Goal: Task Accomplishment & Management: Manage account settings

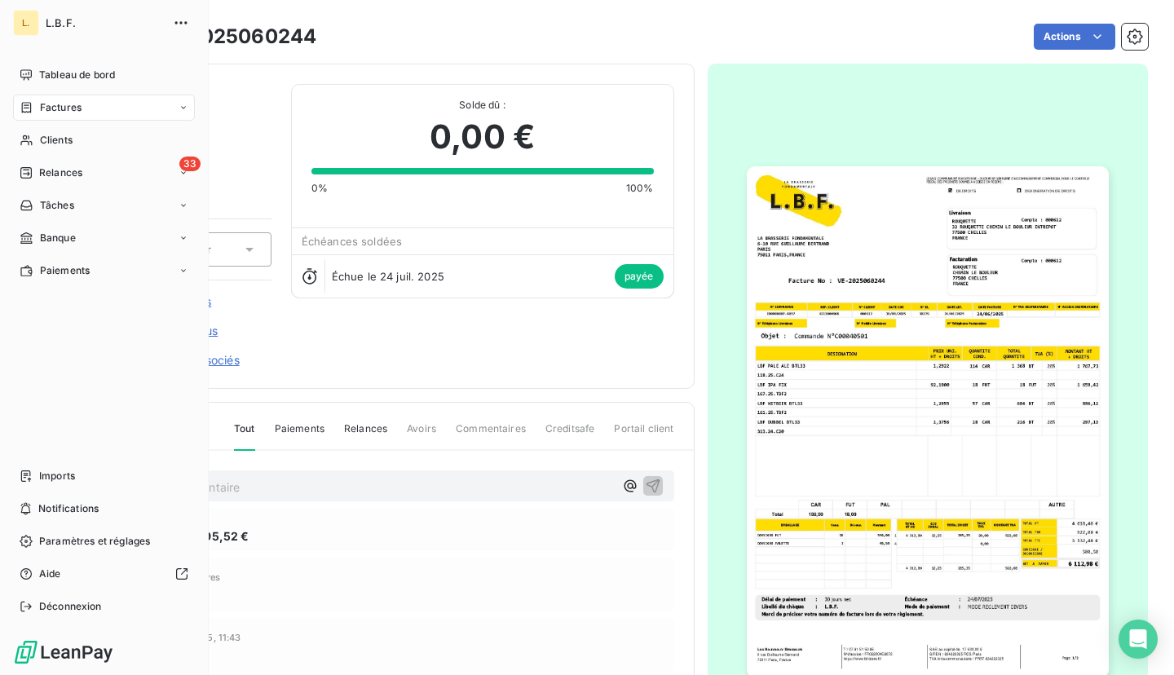
click at [38, 110] on div "Factures" at bounding box center [51, 107] width 62 height 15
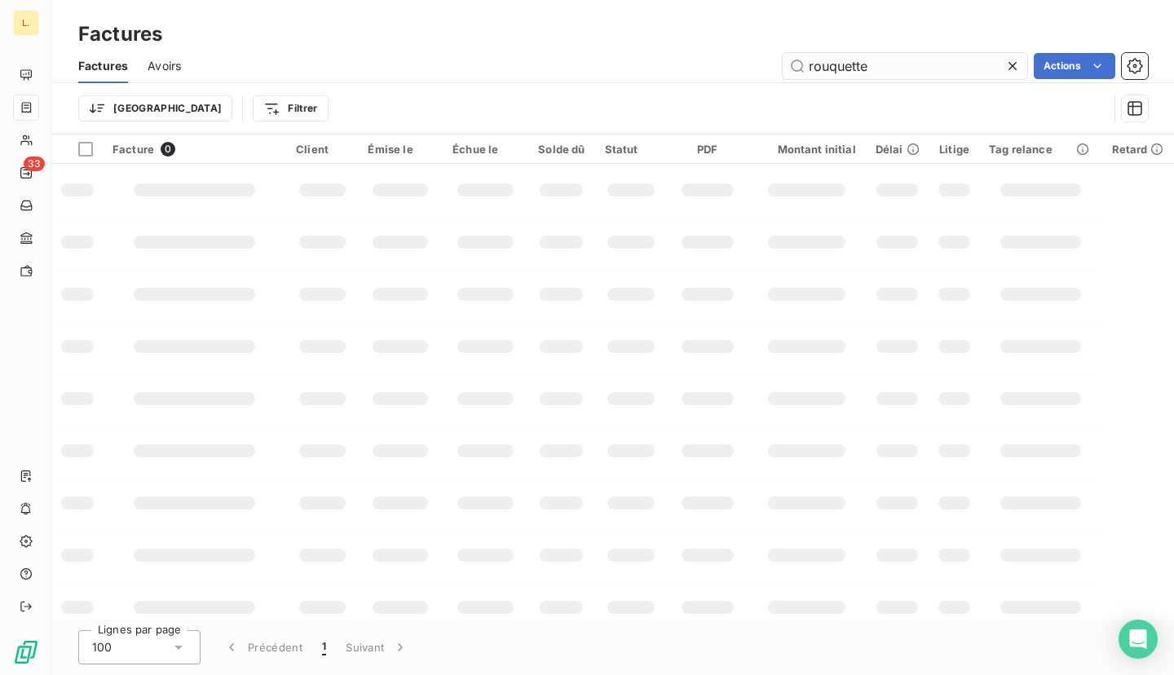
click at [873, 64] on input "rouquette" at bounding box center [905, 66] width 245 height 26
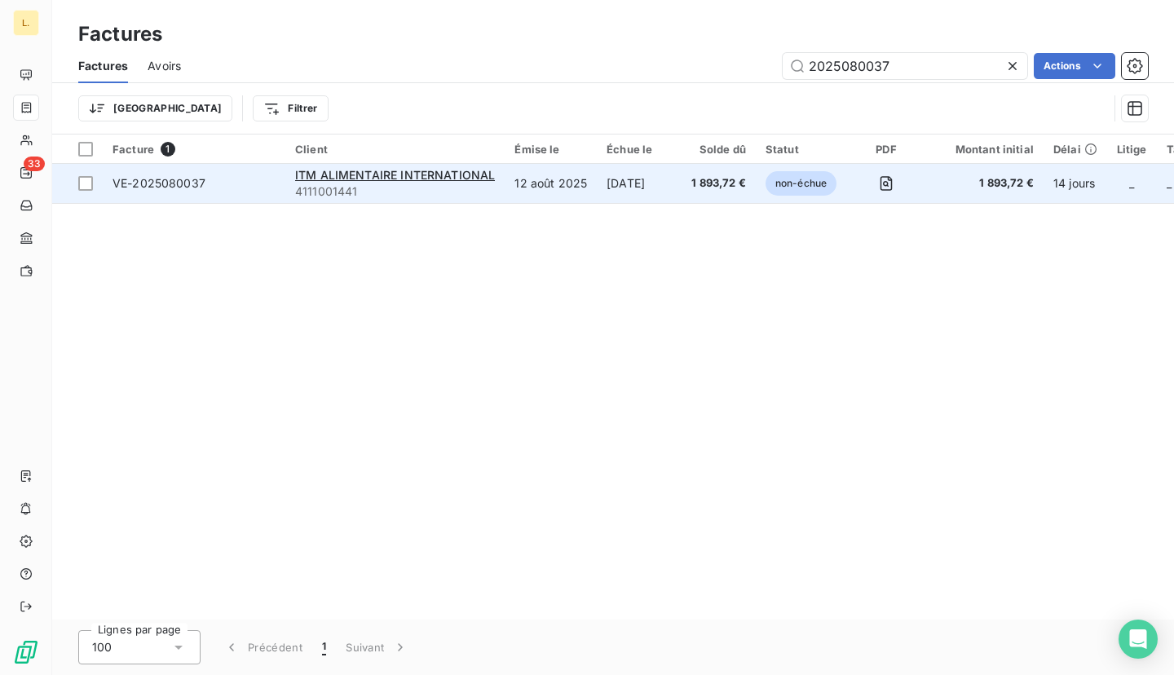
type input "2025080037"
click at [597, 188] on td "[DATE]" at bounding box center [639, 183] width 85 height 39
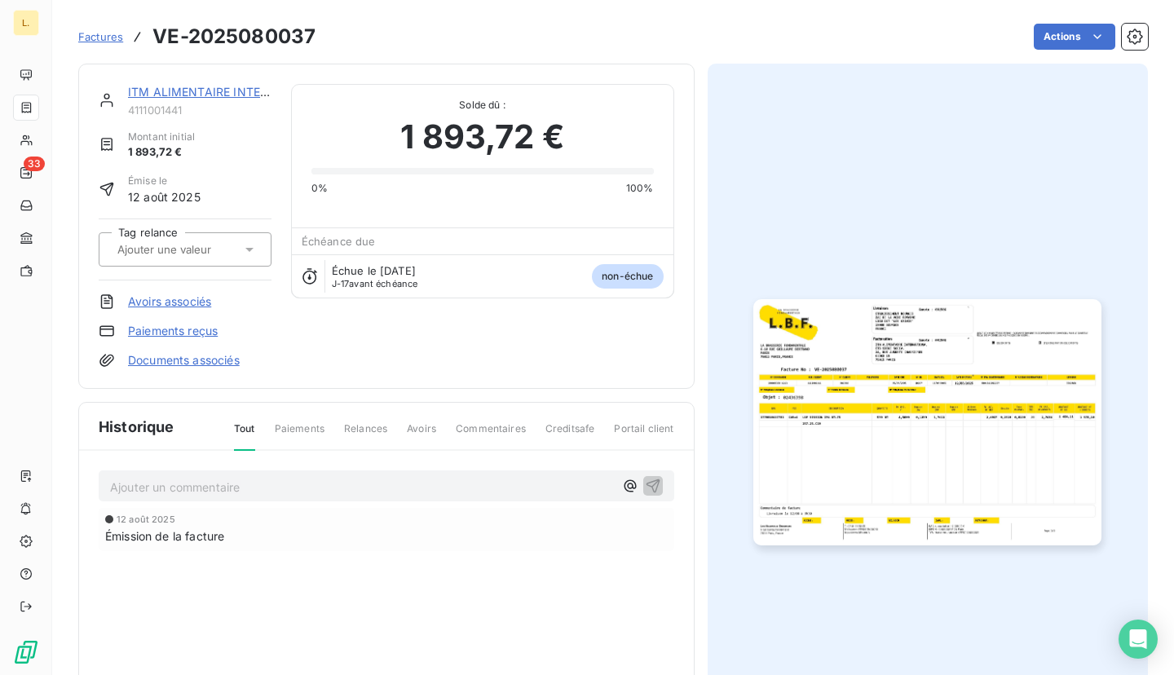
click at [206, 329] on link "Paiements reçus" at bounding box center [173, 331] width 90 height 16
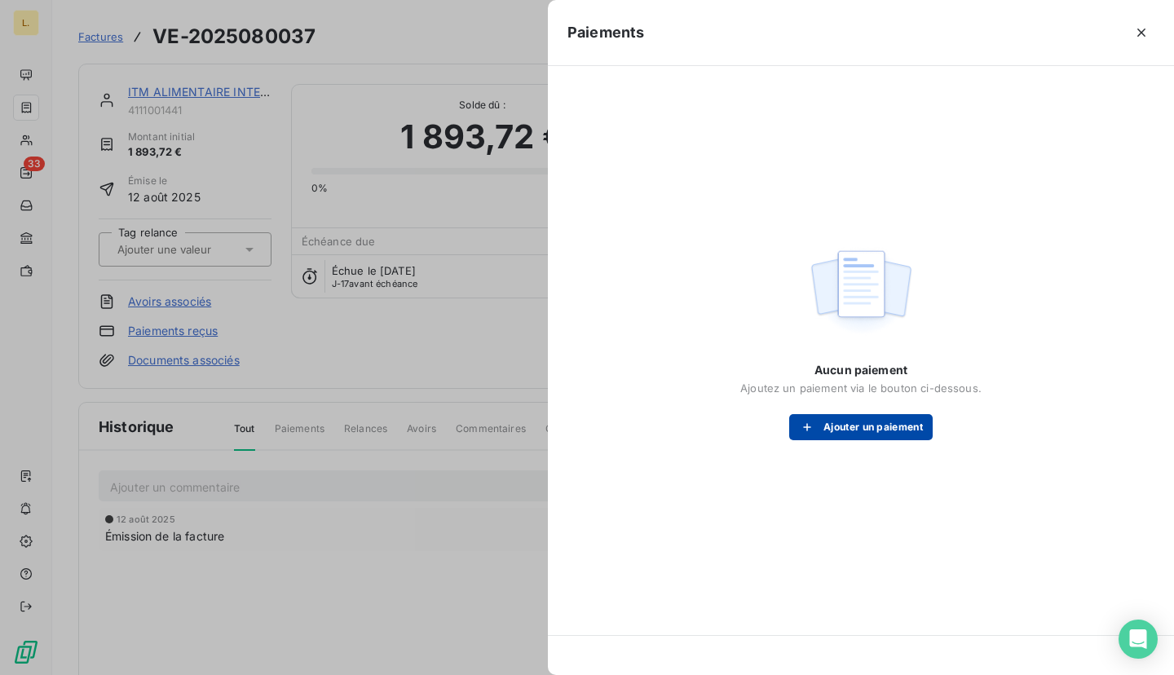
click at [849, 434] on button "Ajouter un paiement" at bounding box center [861, 427] width 144 height 26
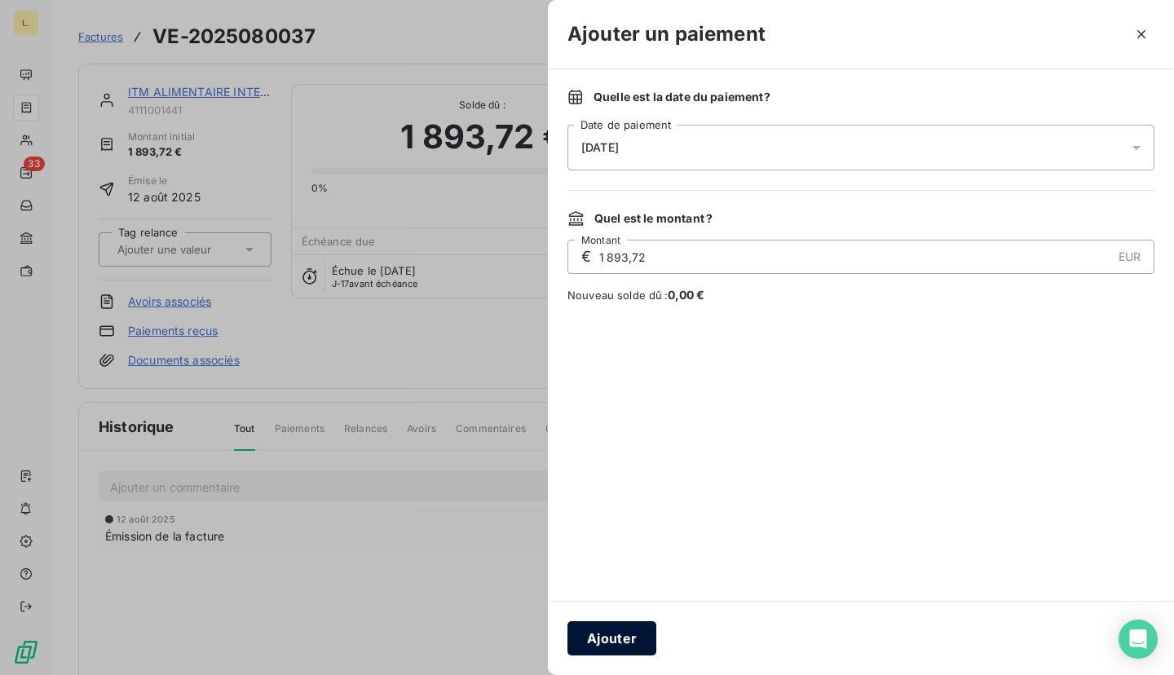
click at [607, 638] on button "Ajouter" at bounding box center [612, 638] width 89 height 34
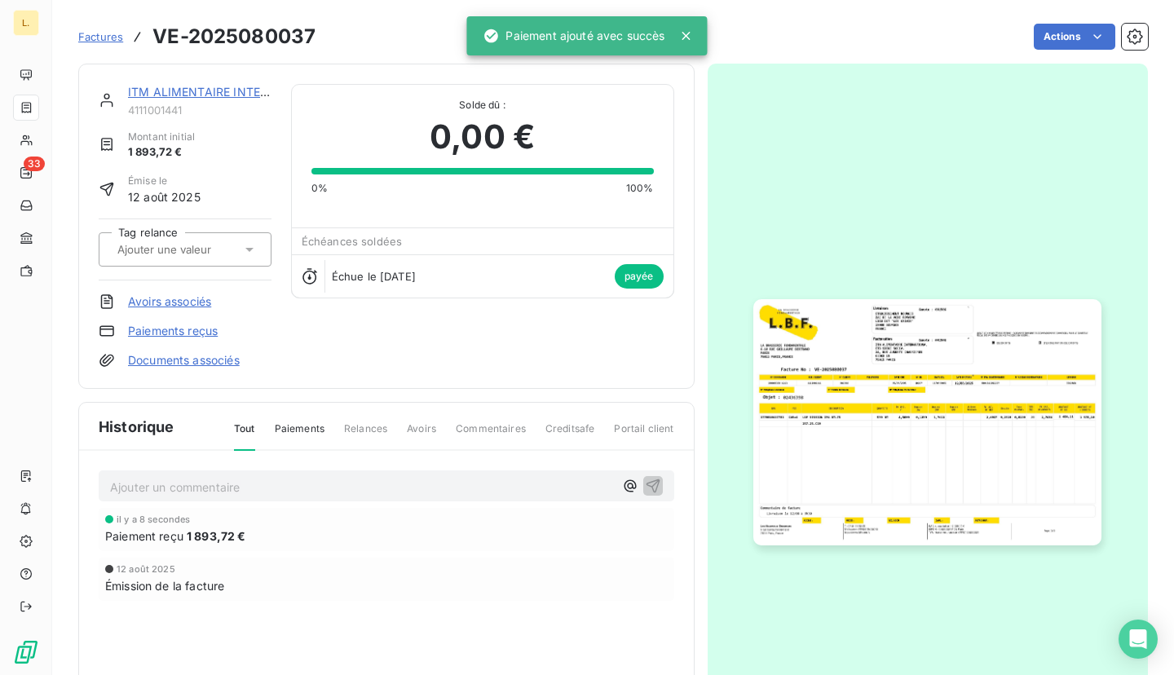
click at [103, 42] on span "Factures" at bounding box center [100, 36] width 45 height 13
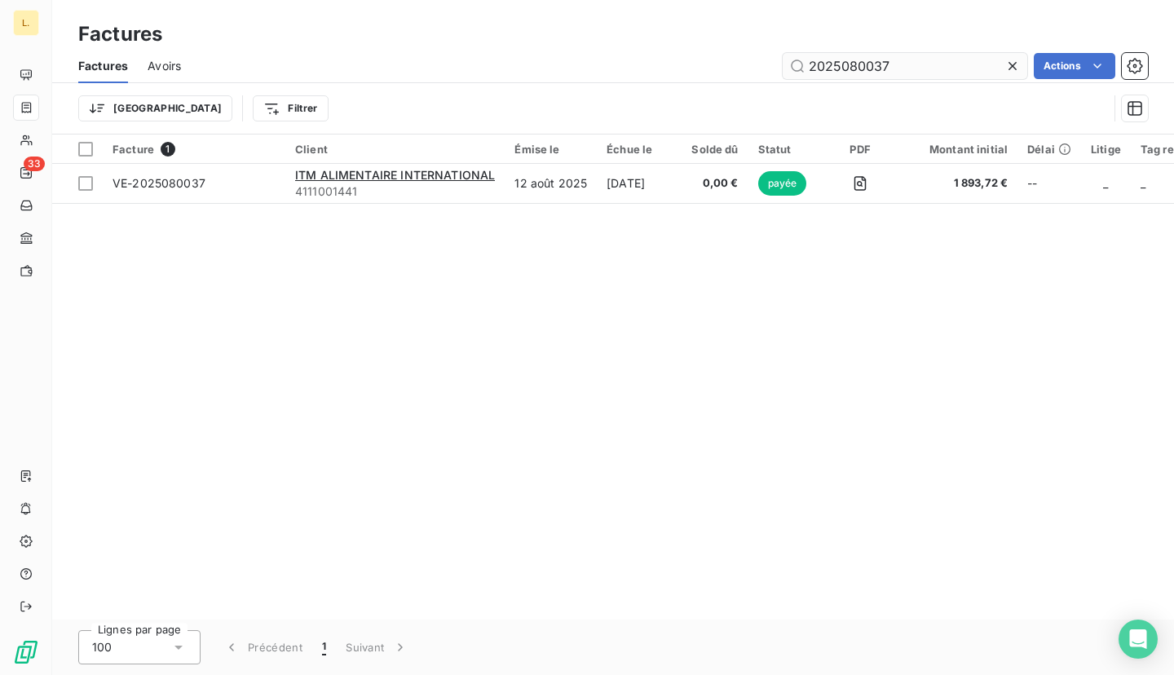
click at [896, 71] on input "2025080037" at bounding box center [905, 66] width 245 height 26
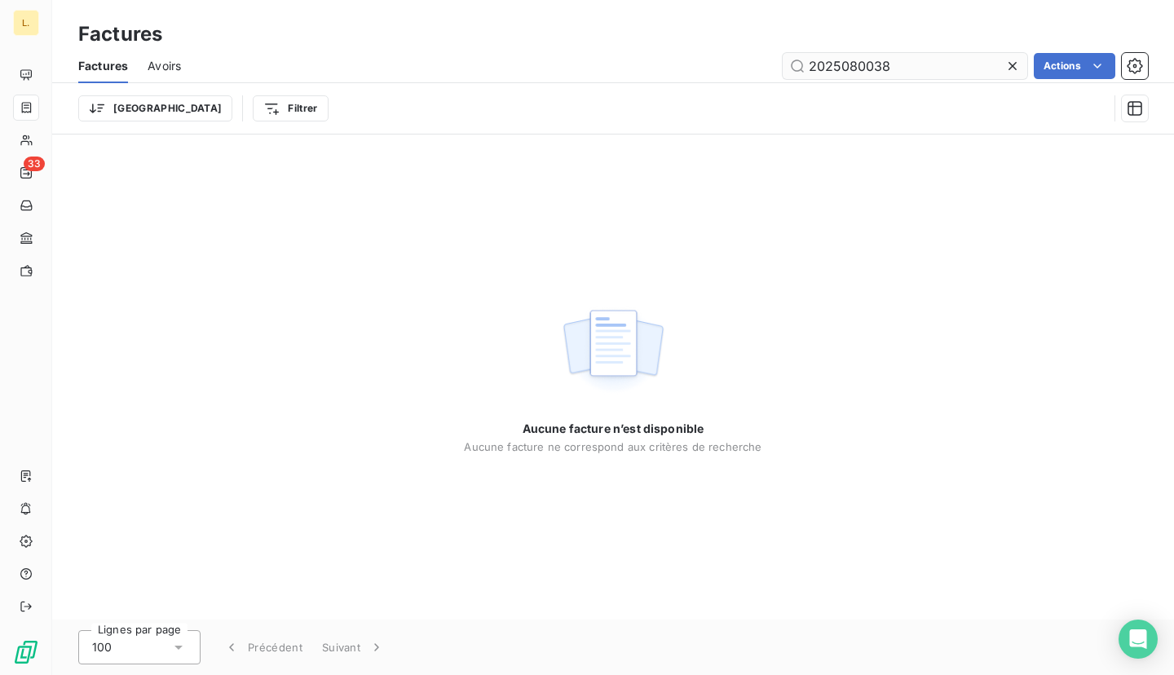
type input "2025080038"
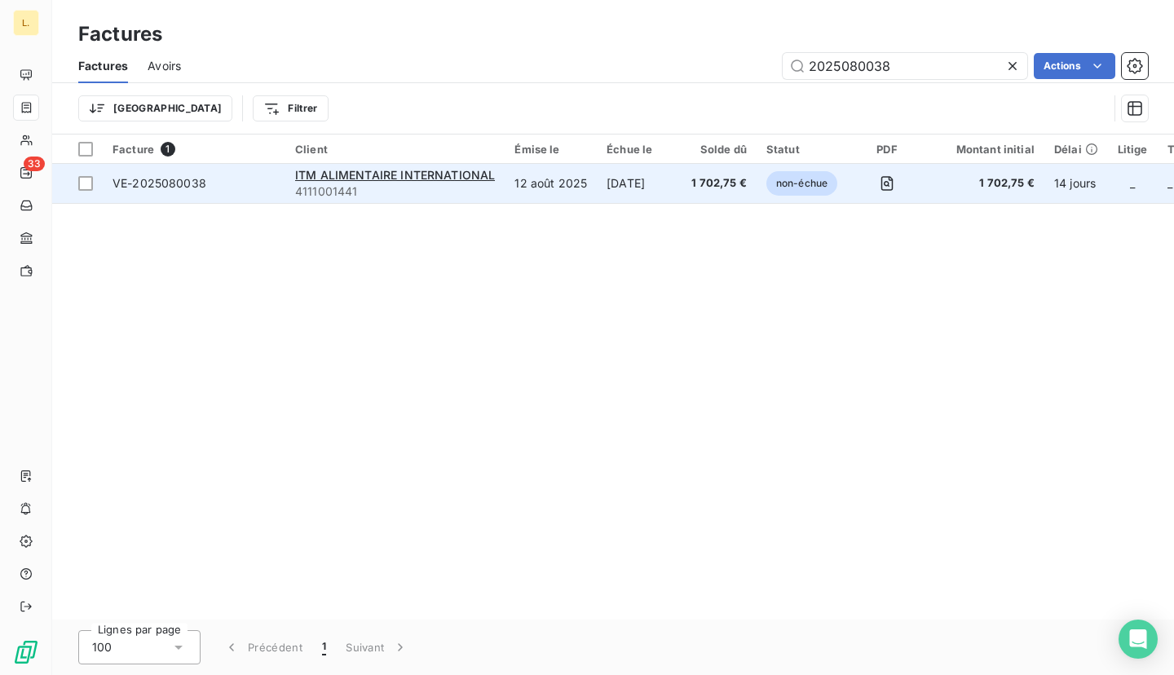
click at [578, 196] on td "12 août 2025" at bounding box center [551, 183] width 92 height 39
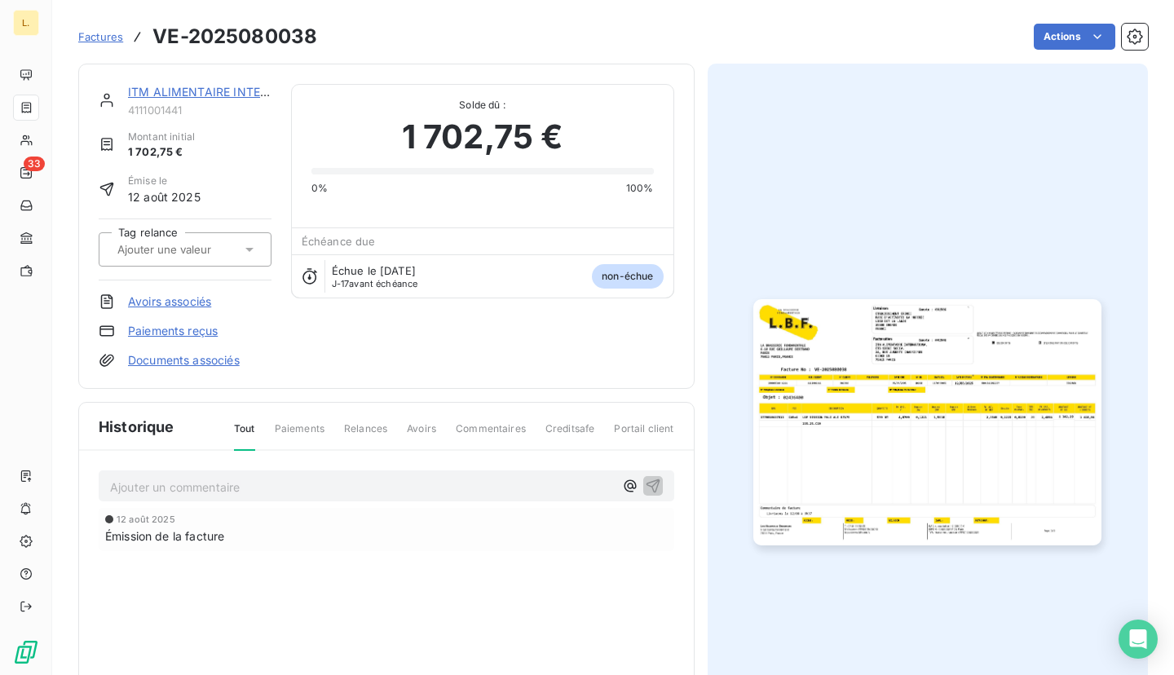
click at [164, 334] on link "Paiements reçus" at bounding box center [173, 331] width 90 height 16
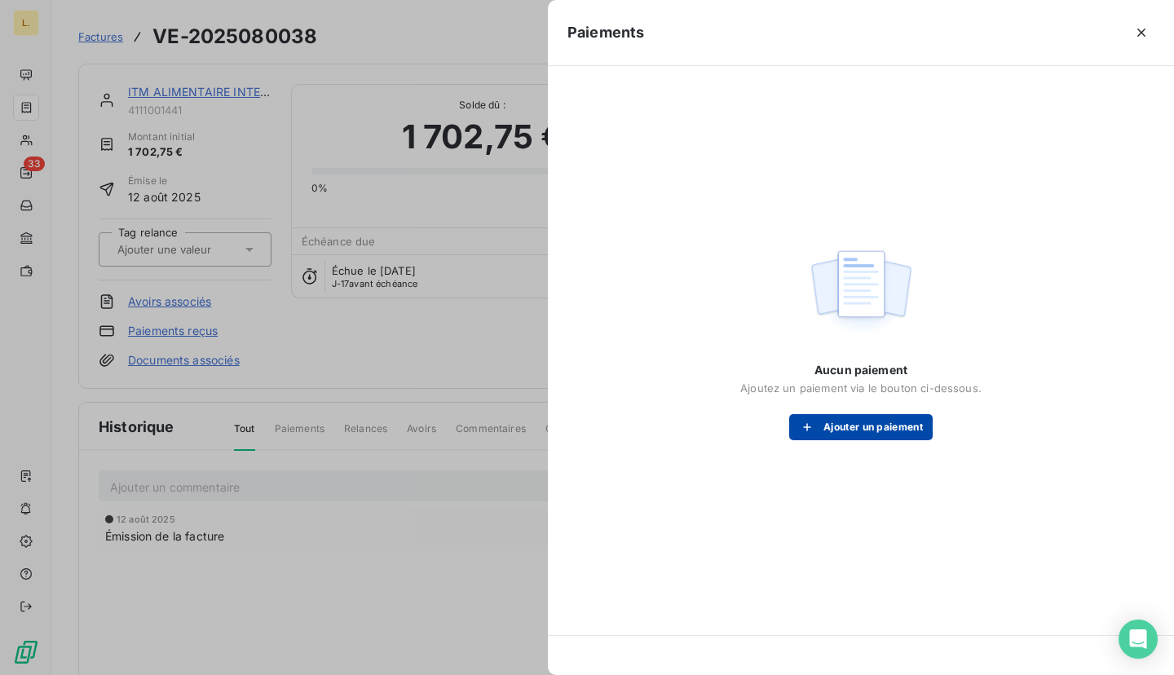
click at [883, 434] on button "Ajouter un paiement" at bounding box center [861, 427] width 144 height 26
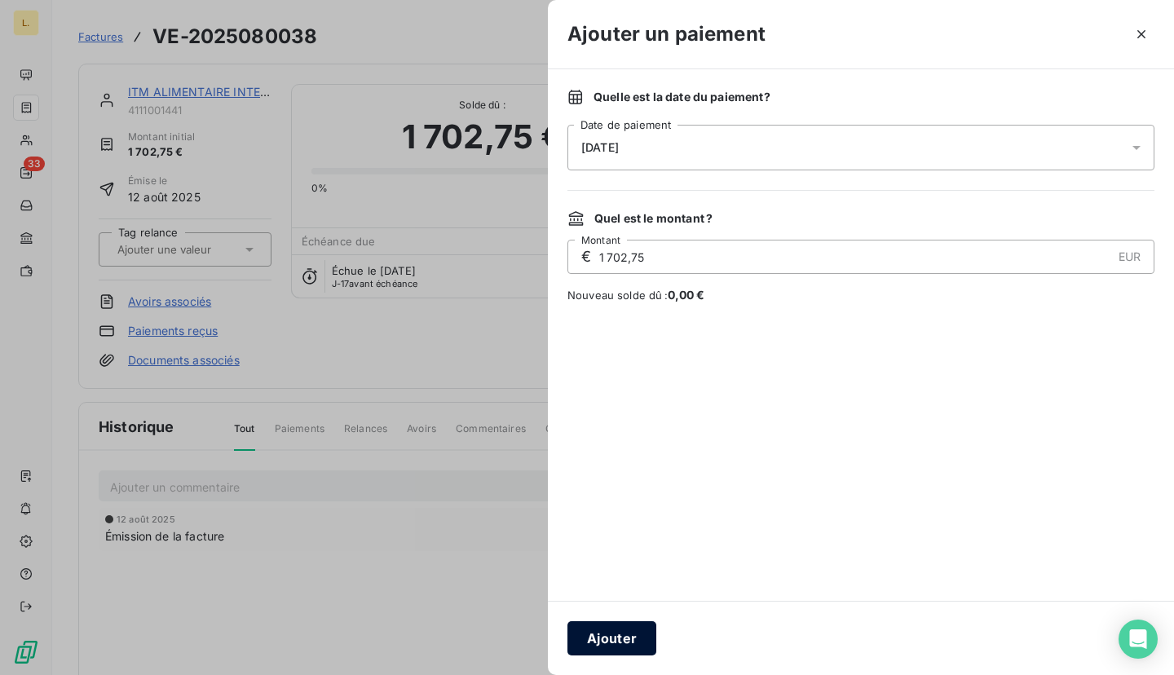
click at [614, 633] on button "Ajouter" at bounding box center [612, 638] width 89 height 34
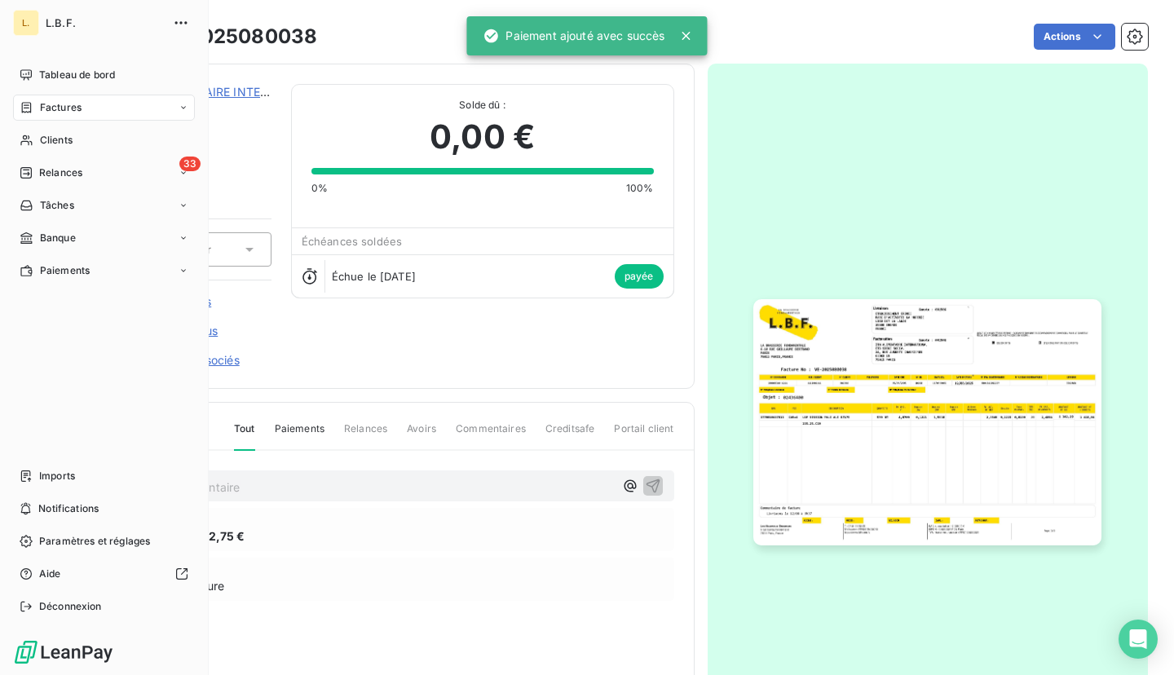
click at [33, 104] on div "Factures" at bounding box center [51, 107] width 62 height 15
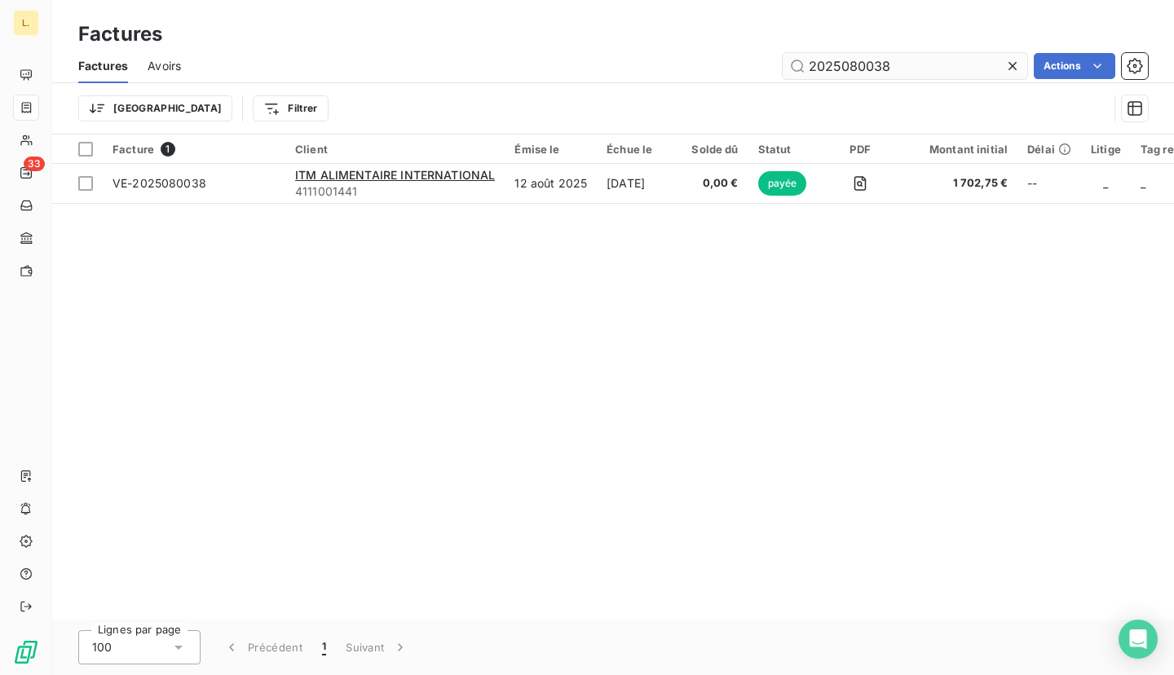
click at [870, 75] on input "2025080038" at bounding box center [905, 66] width 245 height 26
type input "[PERSON_NAME]"
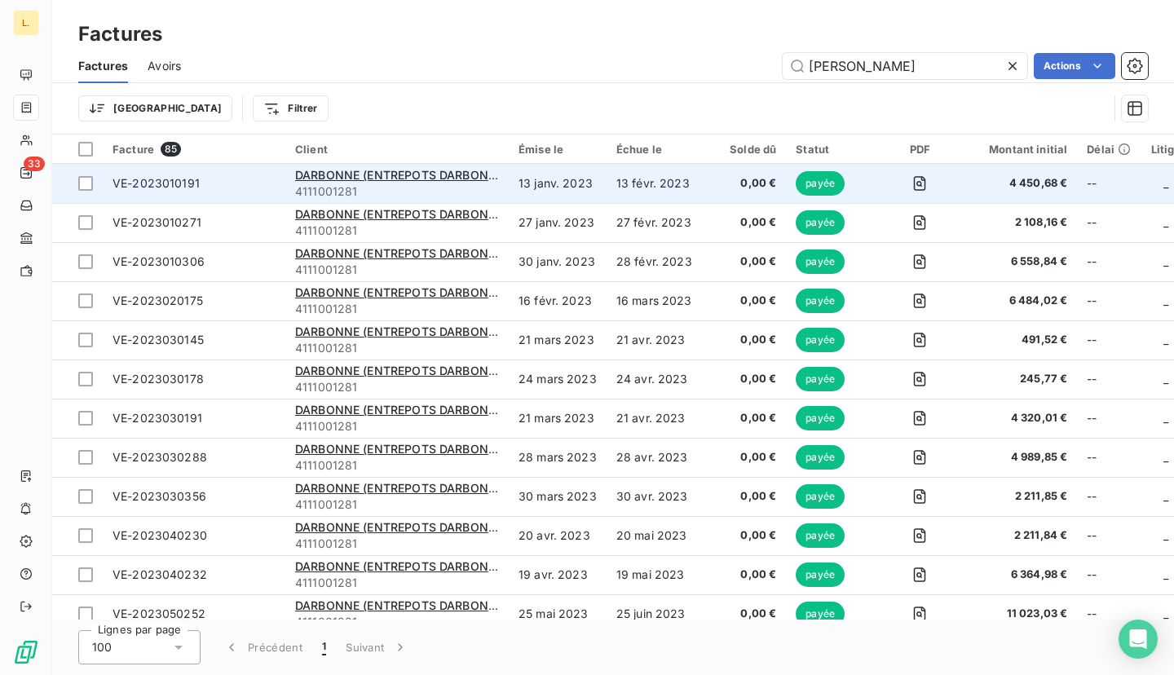
click at [398, 183] on div "DARBONNE (ENTREPOTS DARBONNE)" at bounding box center [397, 175] width 204 height 16
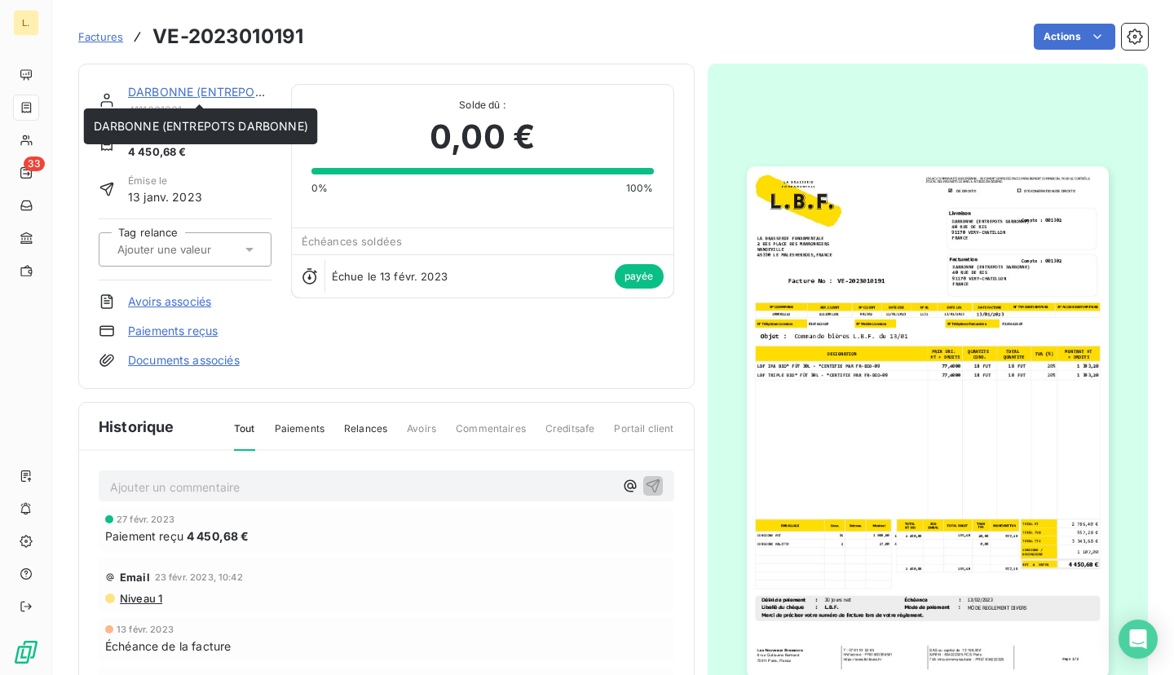
click at [242, 96] on link "DARBONNE (ENTREPOTS DARBONNE)" at bounding box center [235, 92] width 214 height 14
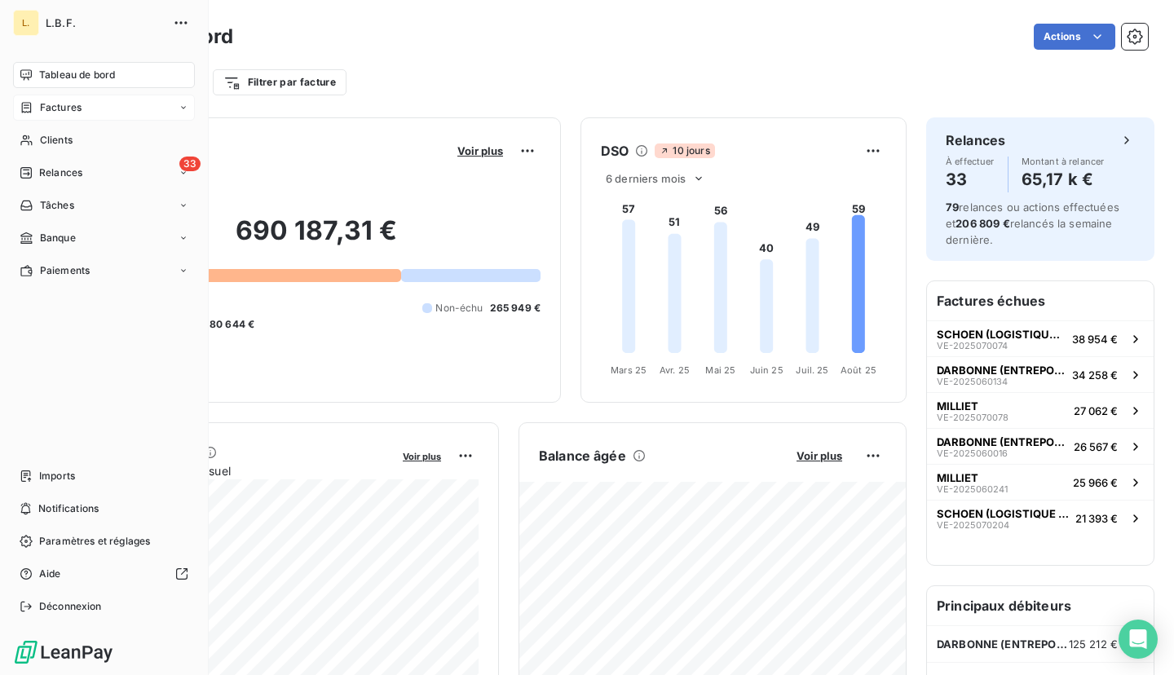
click at [38, 104] on div "Factures" at bounding box center [51, 107] width 62 height 15
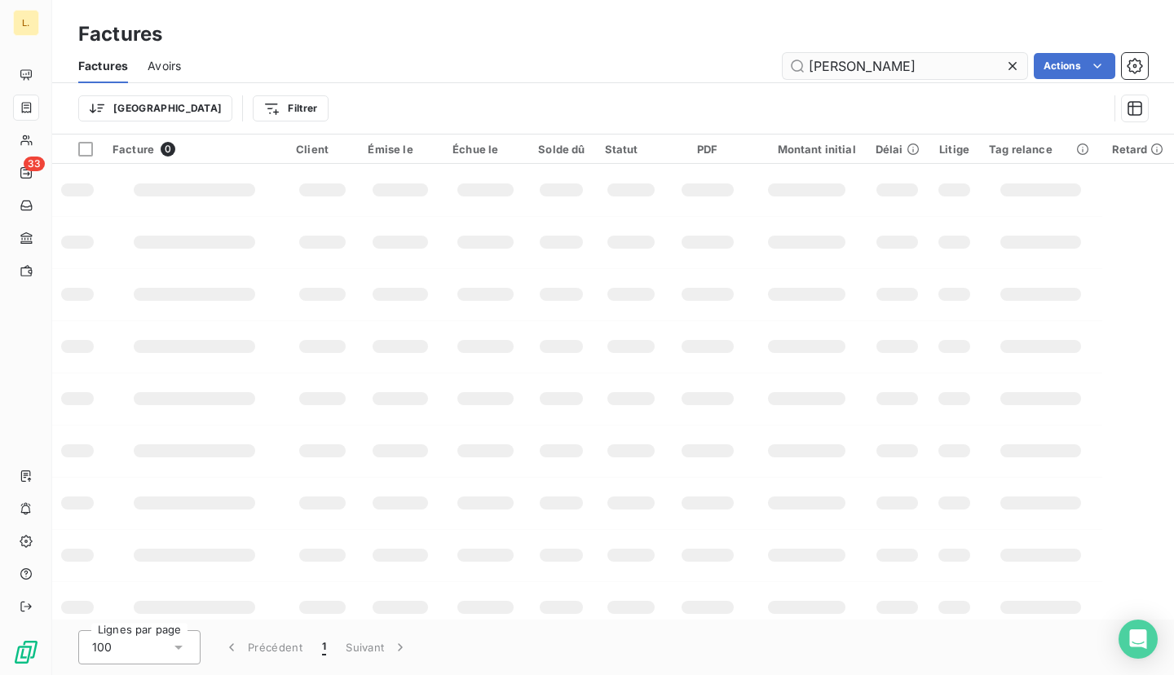
click at [892, 69] on input "[PERSON_NAME]" at bounding box center [905, 66] width 245 height 26
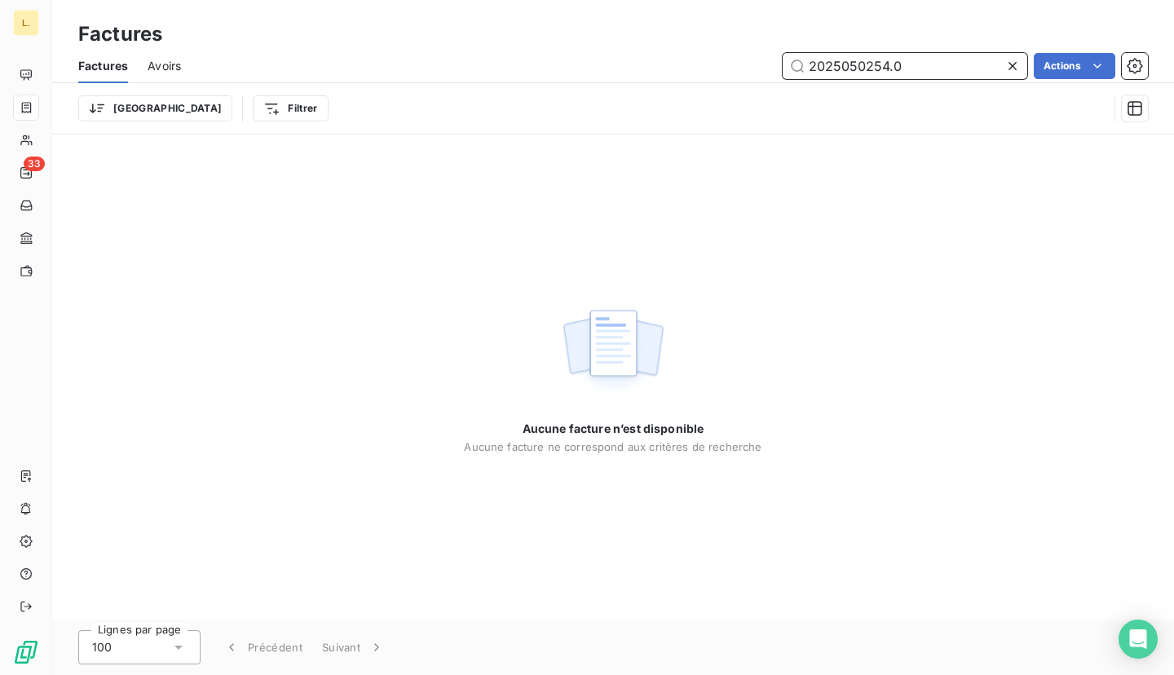
click at [931, 61] on input "2025050254.0" at bounding box center [905, 66] width 245 height 26
paste input "text"
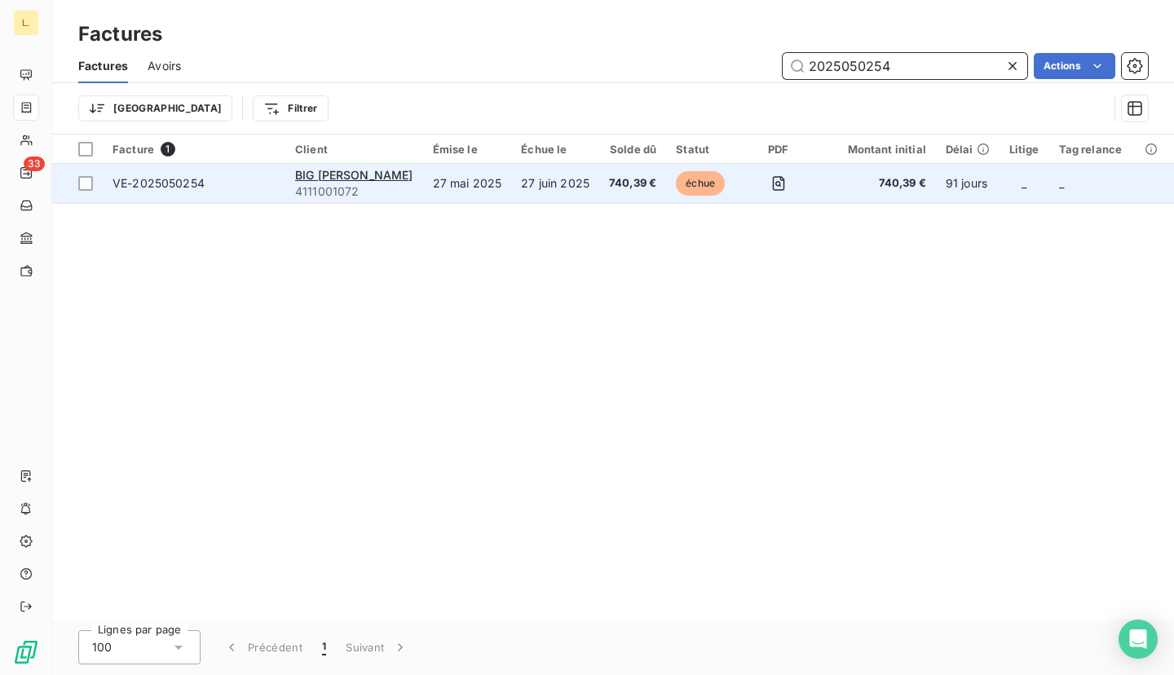
type input "2025050254"
click at [511, 175] on td "27 juin 2025" at bounding box center [555, 183] width 88 height 39
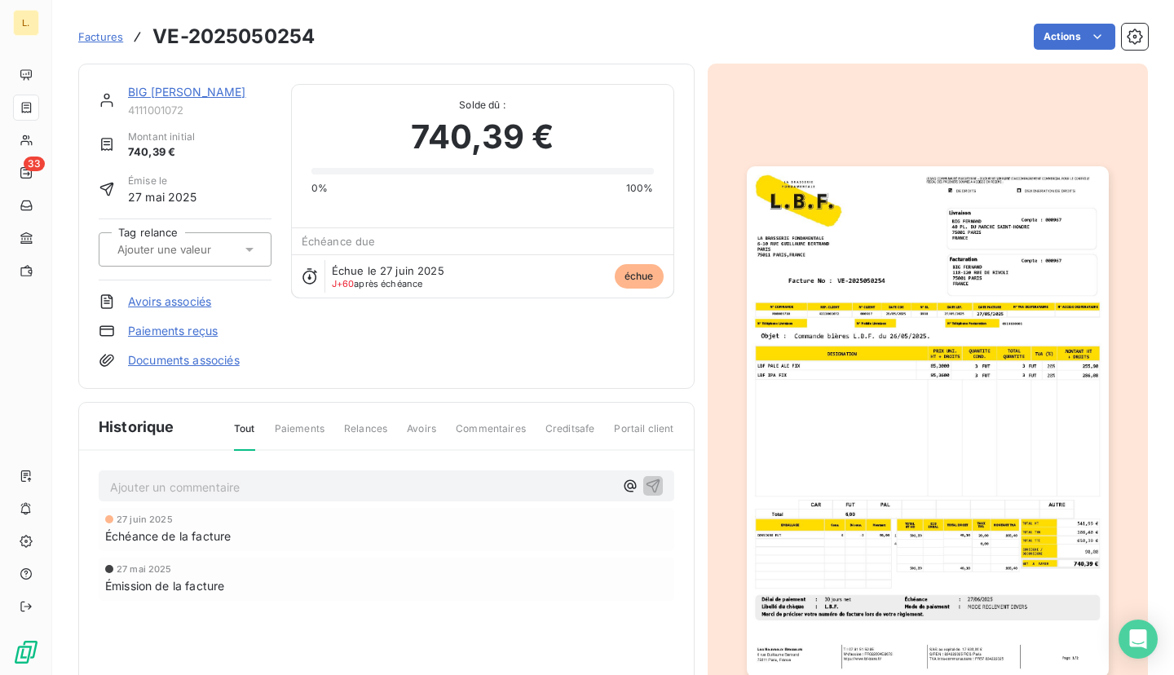
click at [931, 477] on img "button" at bounding box center [928, 421] width 362 height 511
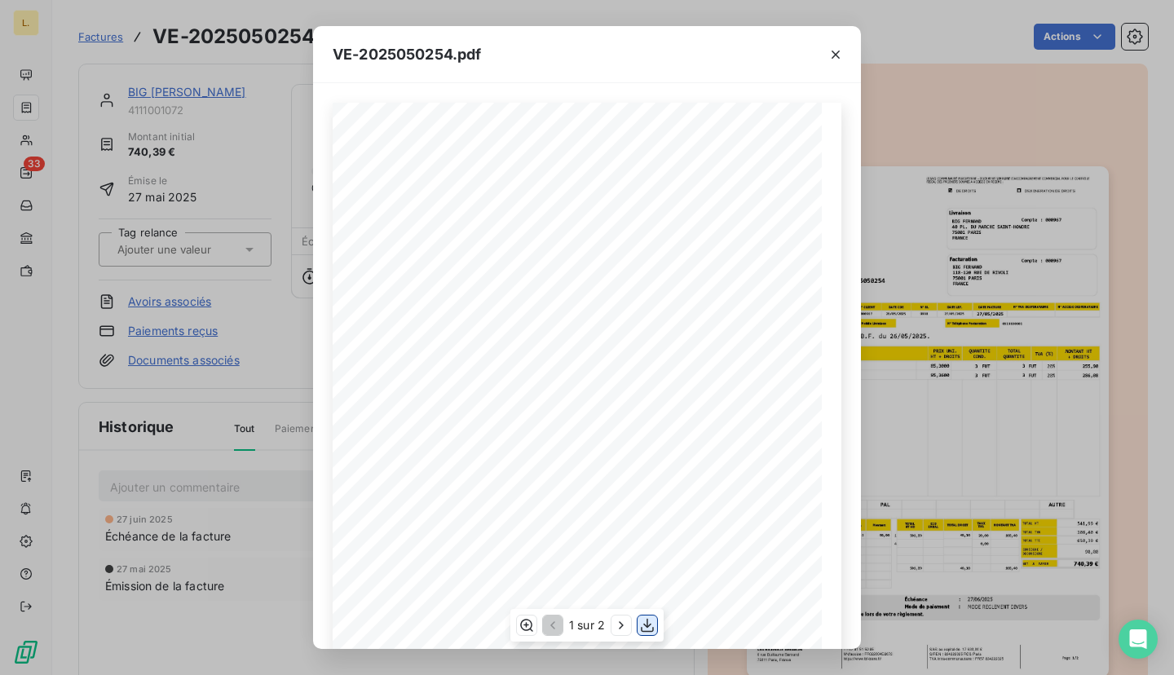
click at [645, 626] on icon "button" at bounding box center [647, 625] width 16 height 16
click at [839, 52] on icon "button" at bounding box center [836, 54] width 16 height 16
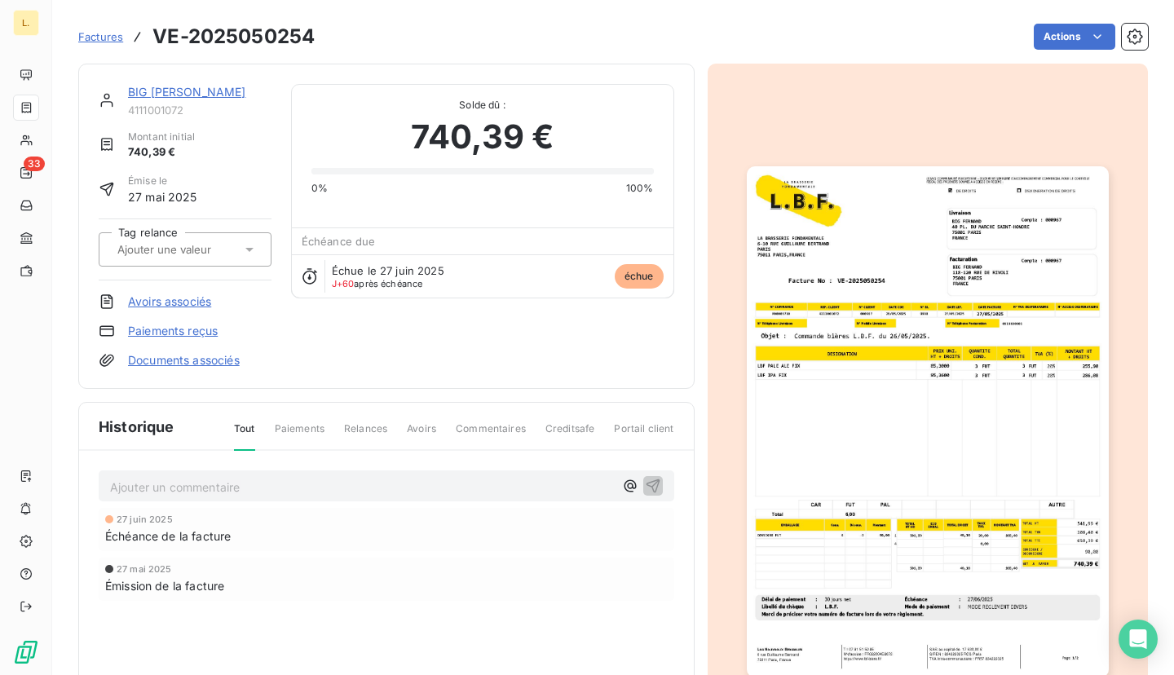
click at [189, 93] on link "BIG [PERSON_NAME]" at bounding box center [187, 92] width 118 height 14
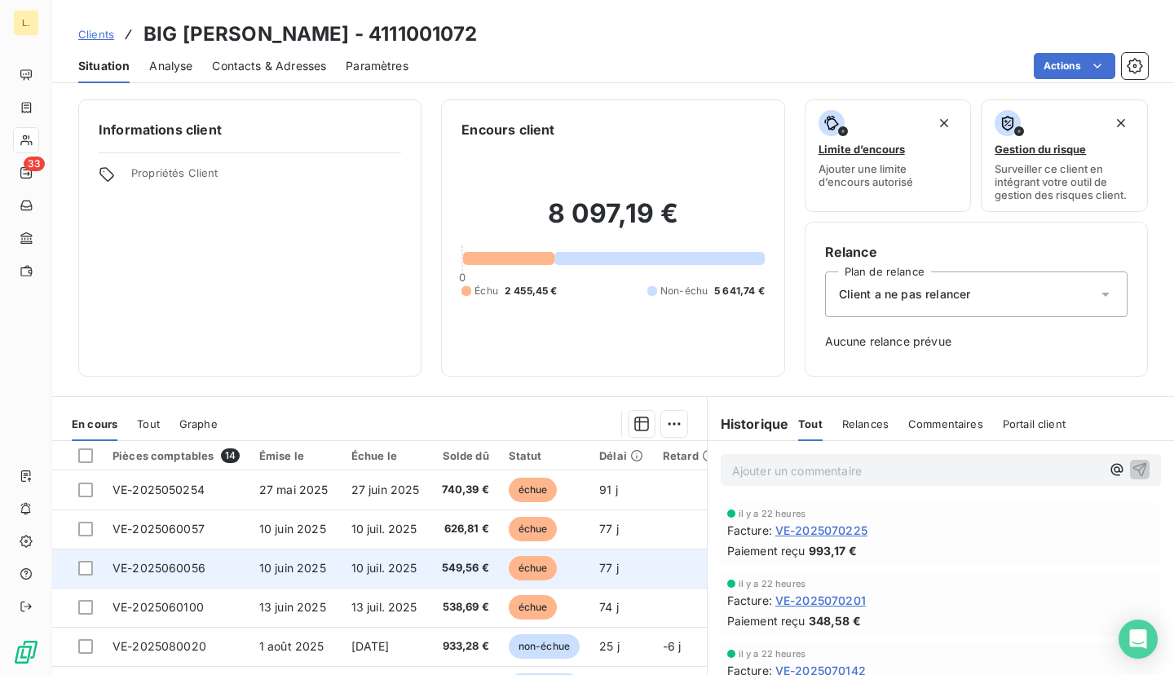
click at [396, 567] on span "10 juil. 2025" at bounding box center [385, 568] width 66 height 14
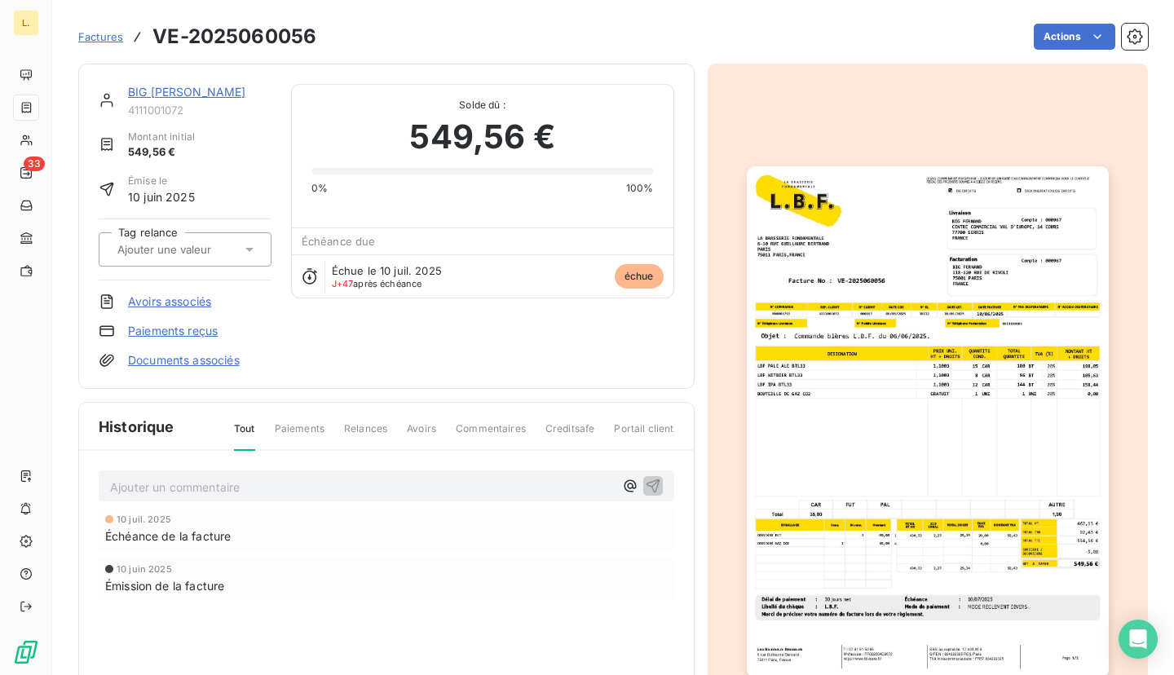
click at [998, 301] on img "button" at bounding box center [928, 421] width 362 height 511
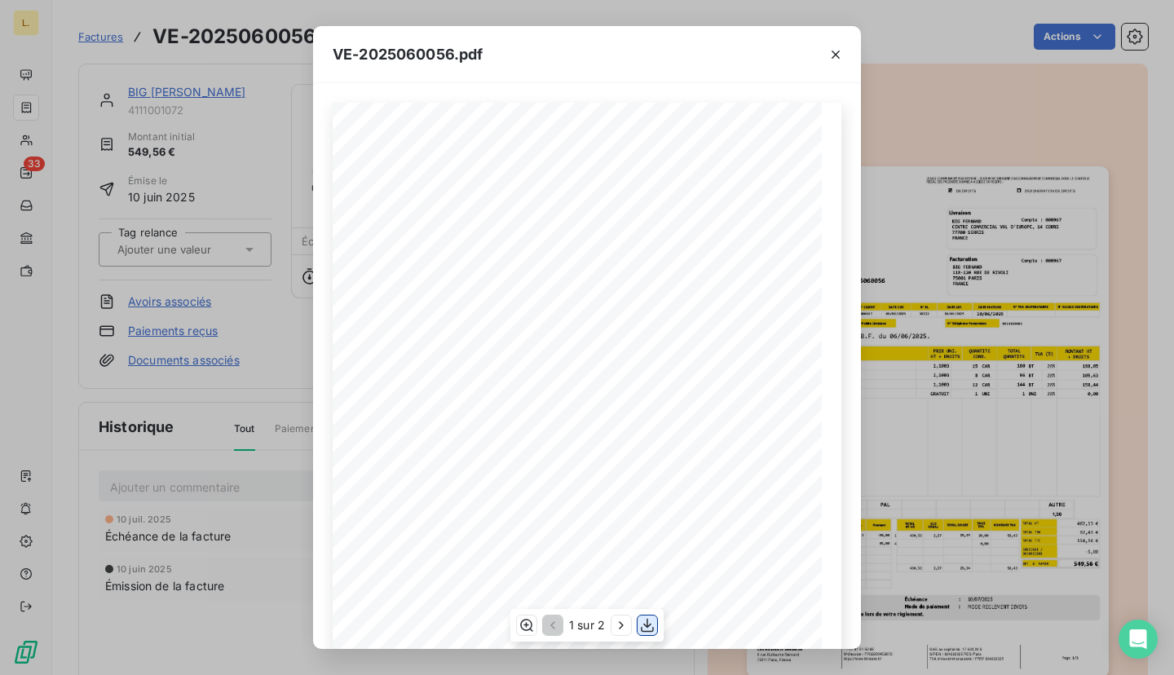
click at [644, 627] on icon "button" at bounding box center [647, 625] width 16 height 16
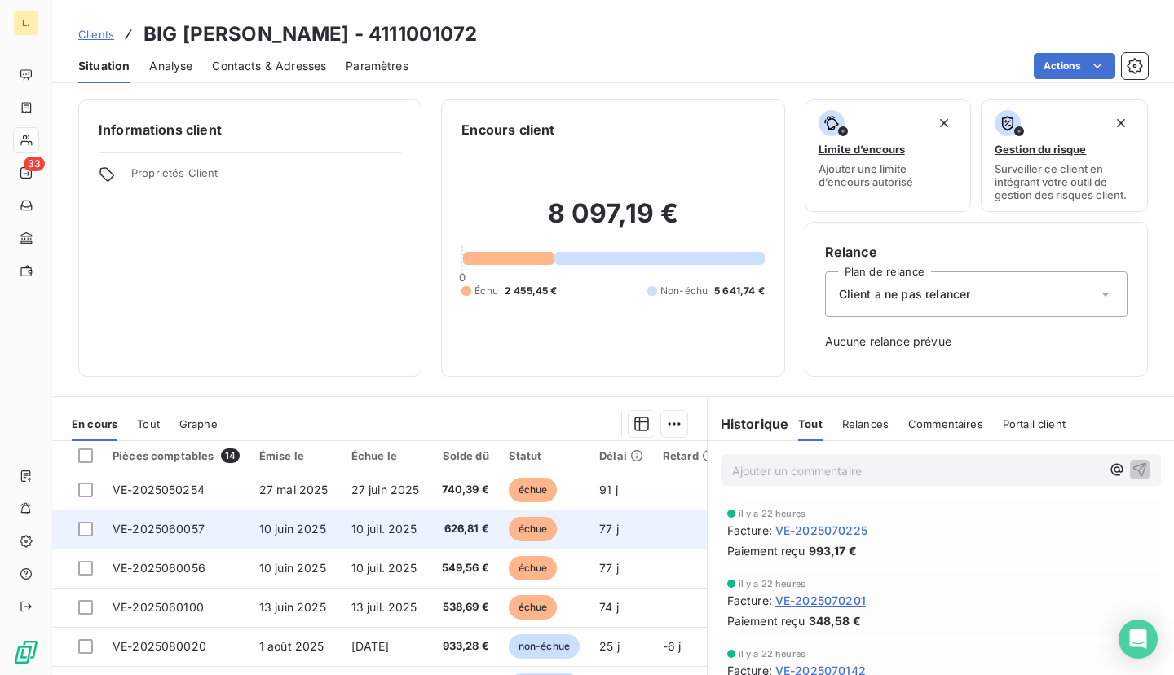
click at [268, 535] on span "10 juin 2025" at bounding box center [292, 529] width 67 height 14
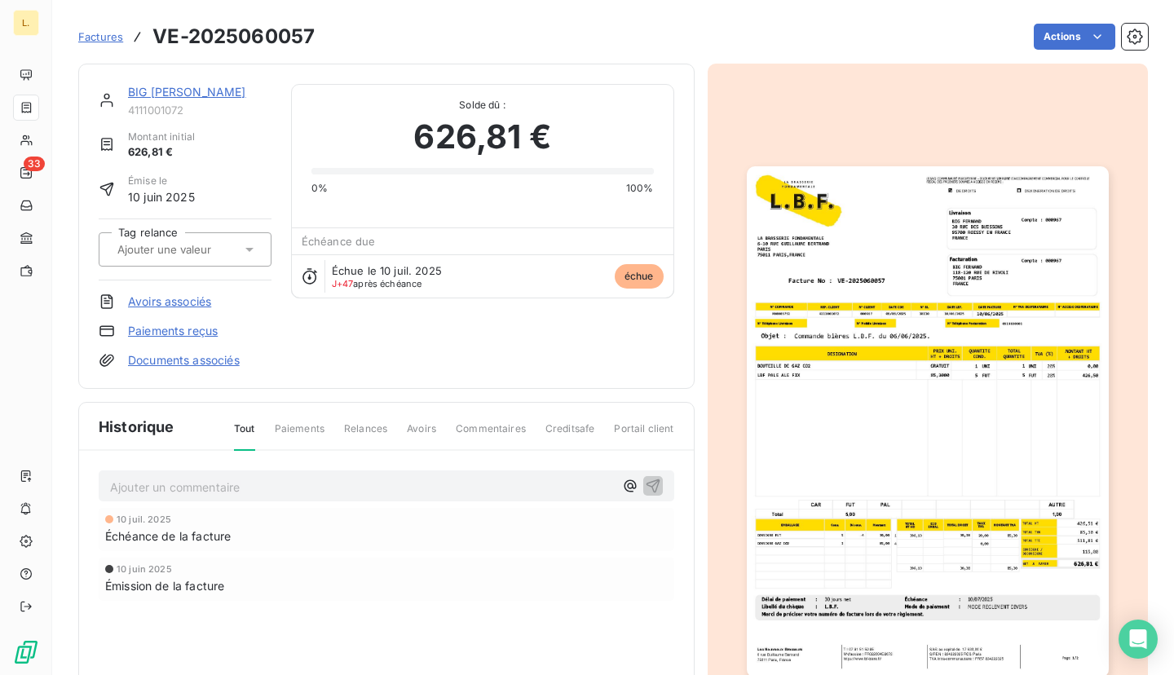
click at [934, 444] on img "button" at bounding box center [928, 421] width 362 height 511
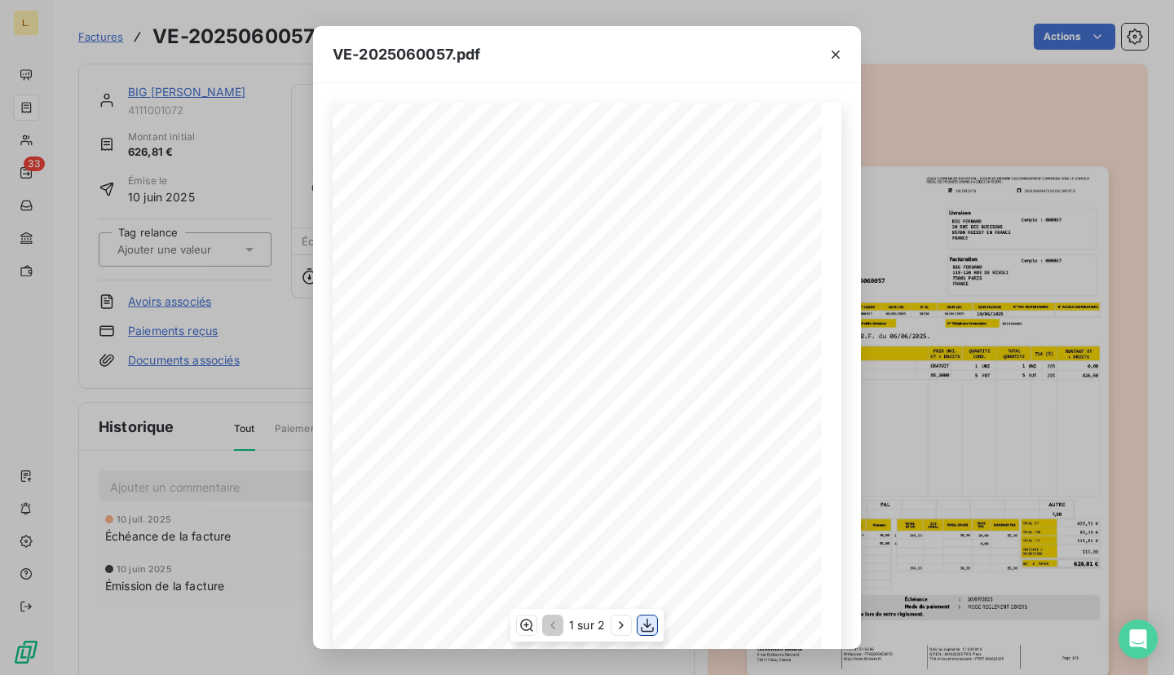
click at [646, 629] on icon "button" at bounding box center [647, 625] width 16 height 16
click at [838, 52] on icon "button" at bounding box center [836, 55] width 8 height 8
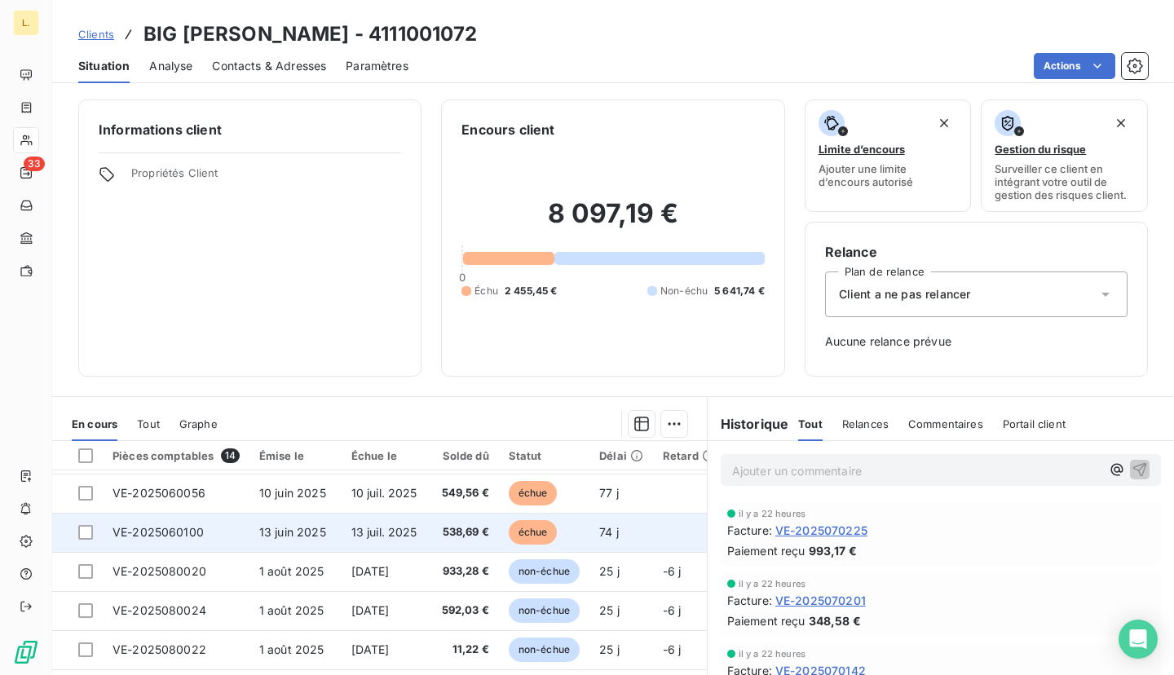
scroll to position [89, 0]
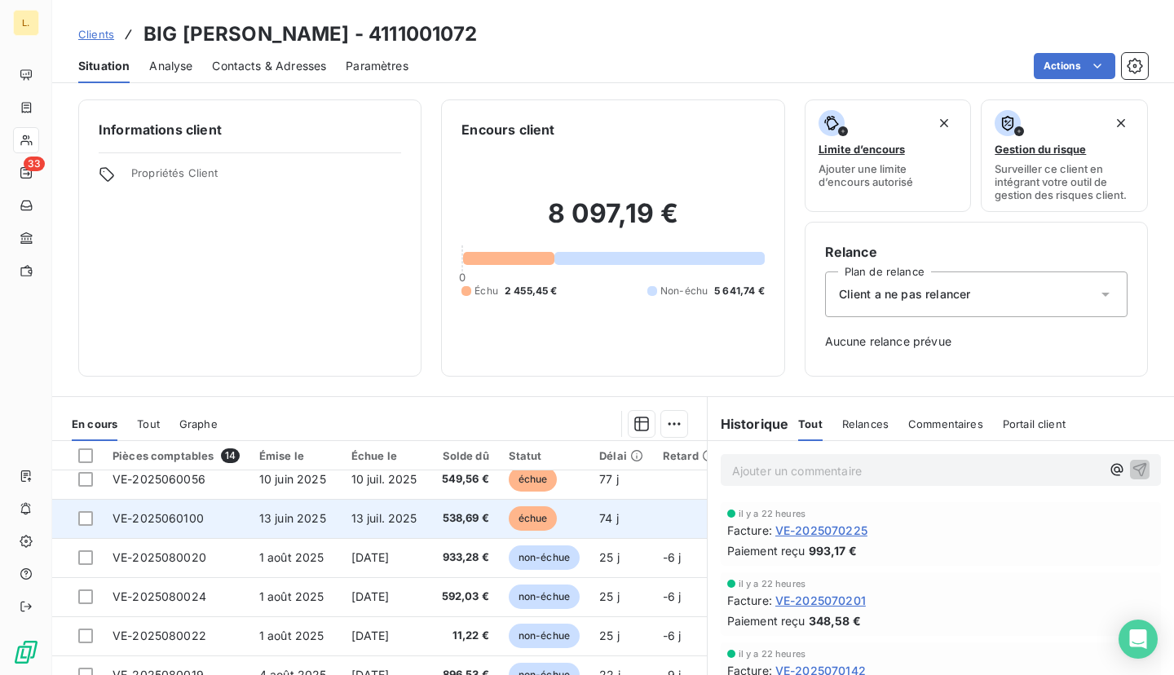
click at [331, 528] on td "13 juin 2025" at bounding box center [296, 518] width 92 height 39
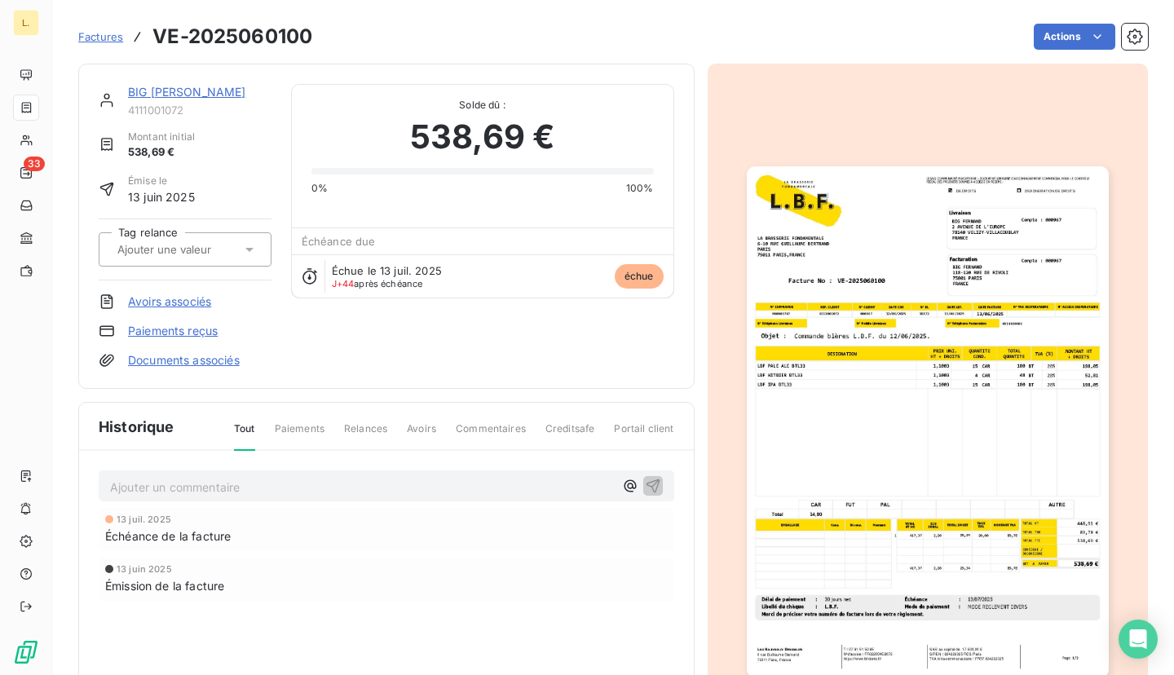
click at [847, 321] on img "button" at bounding box center [928, 421] width 362 height 511
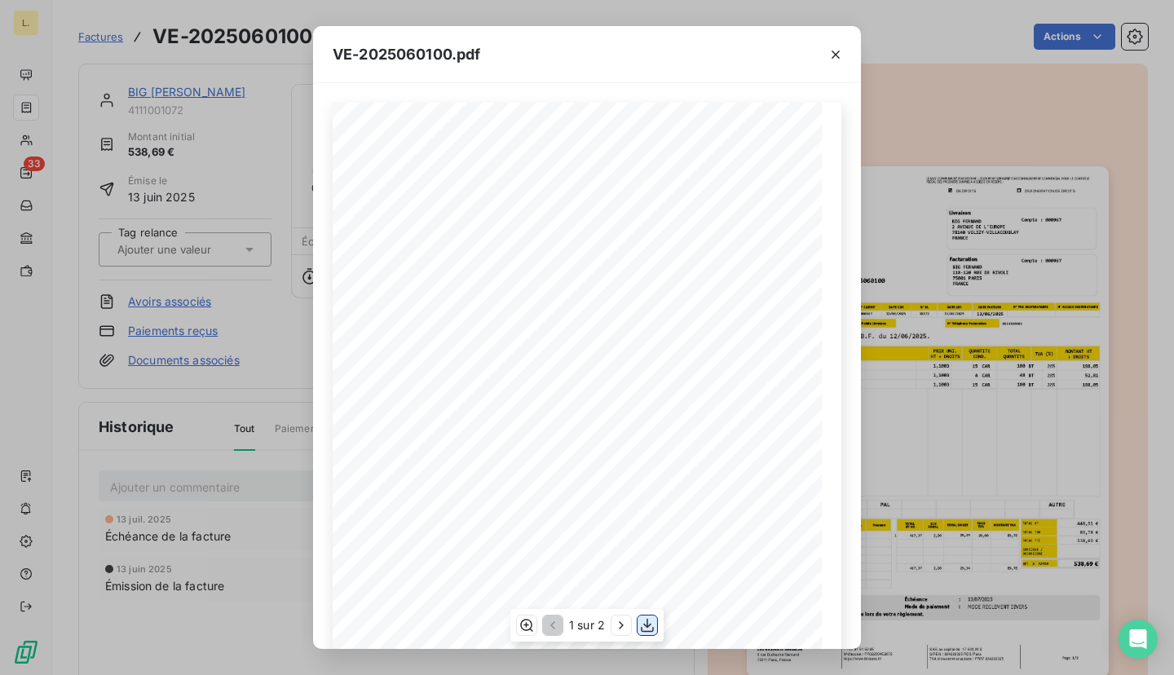
click at [648, 623] on icon "button" at bounding box center [647, 625] width 13 height 14
